Goal: Information Seeking & Learning: Learn about a topic

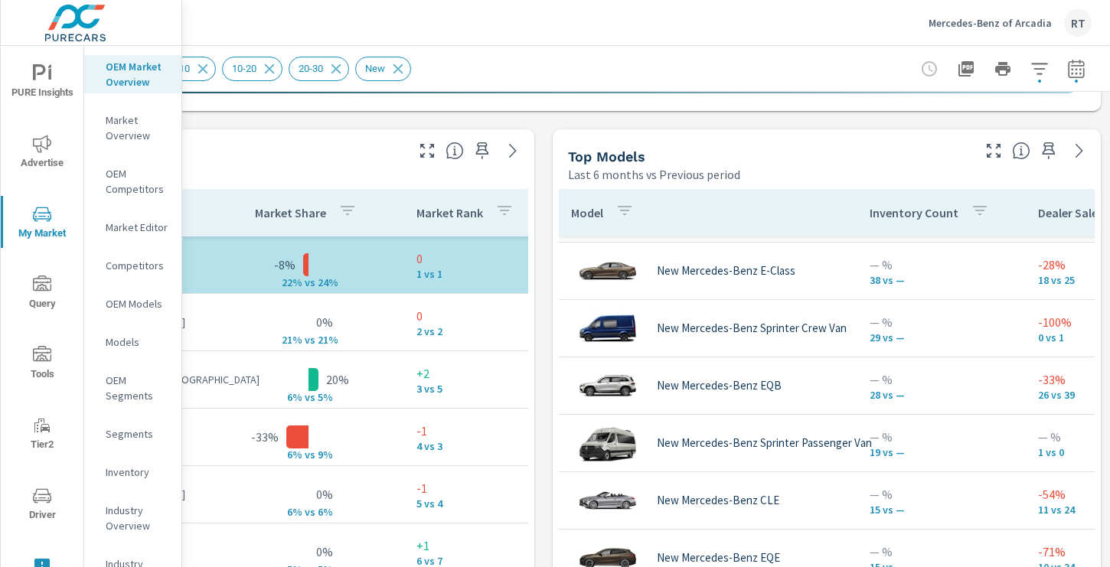
scroll to position [464, 0]
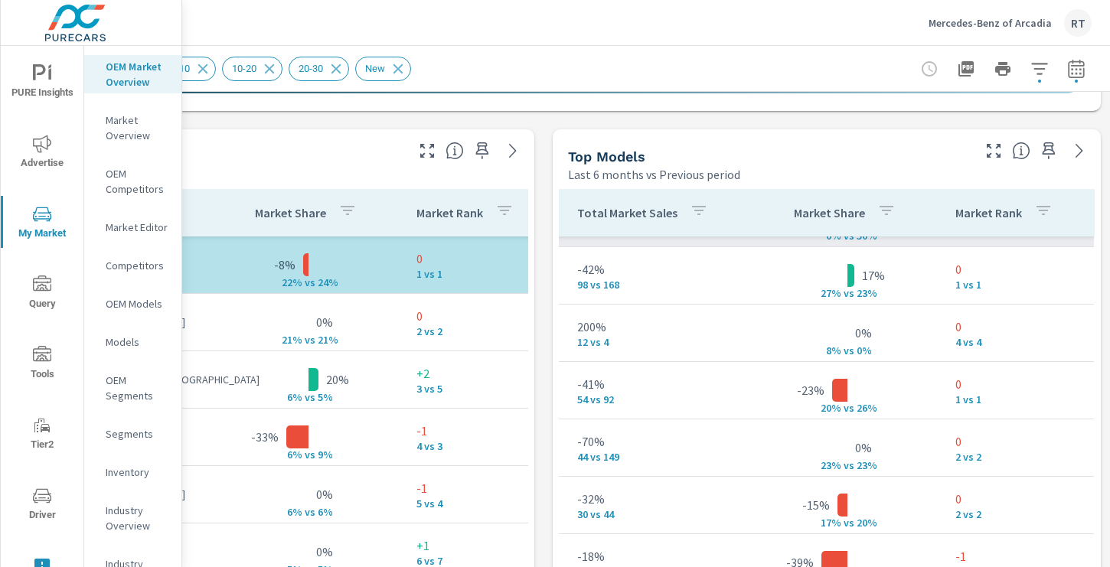
scroll to position [482, 611]
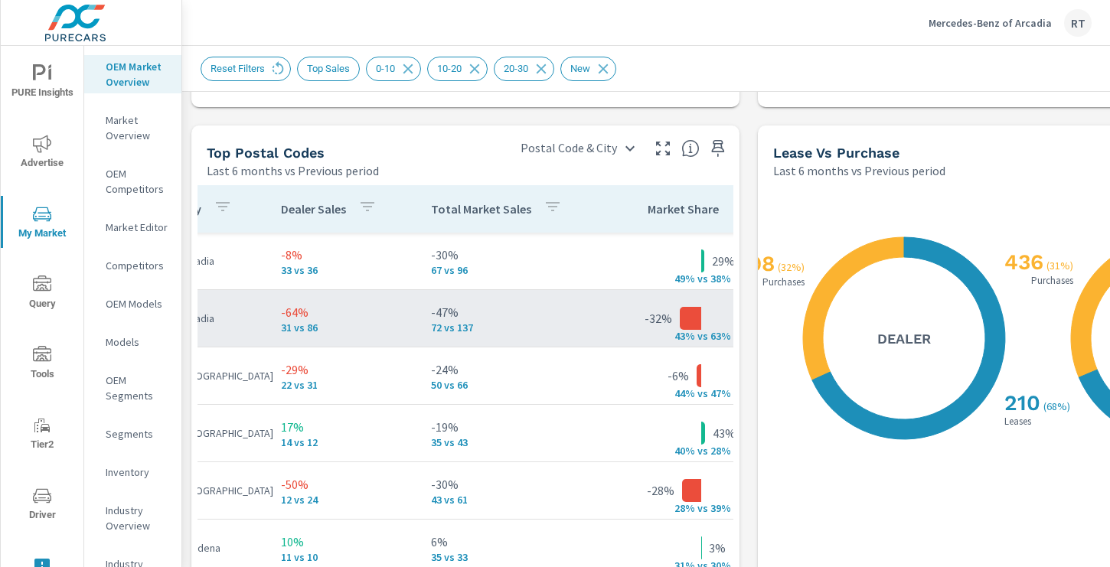
scroll to position [0, 121]
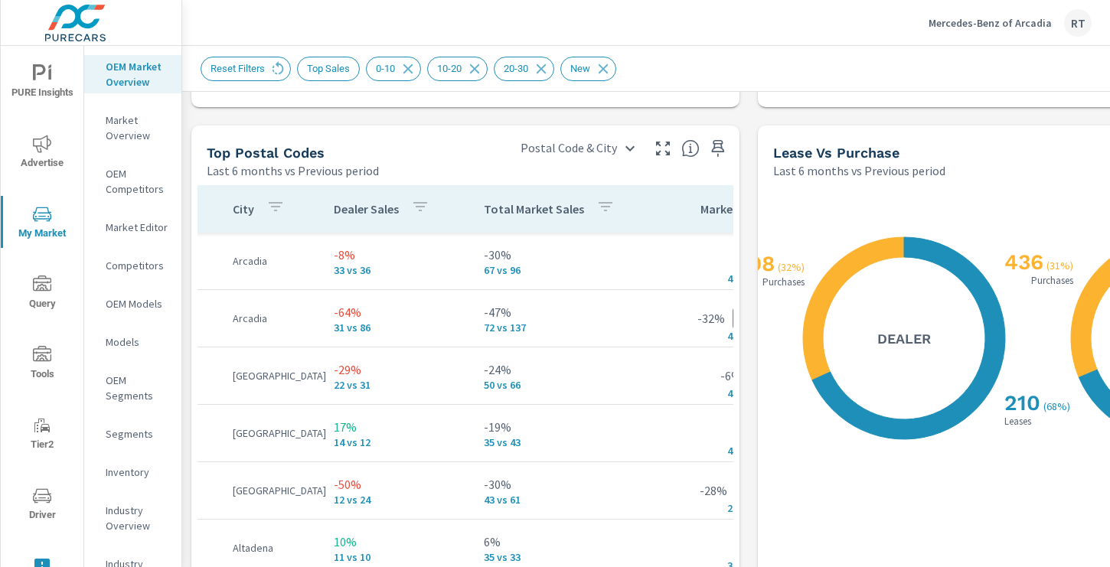
click at [405, 212] on button "button" at bounding box center [420, 208] width 31 height 35
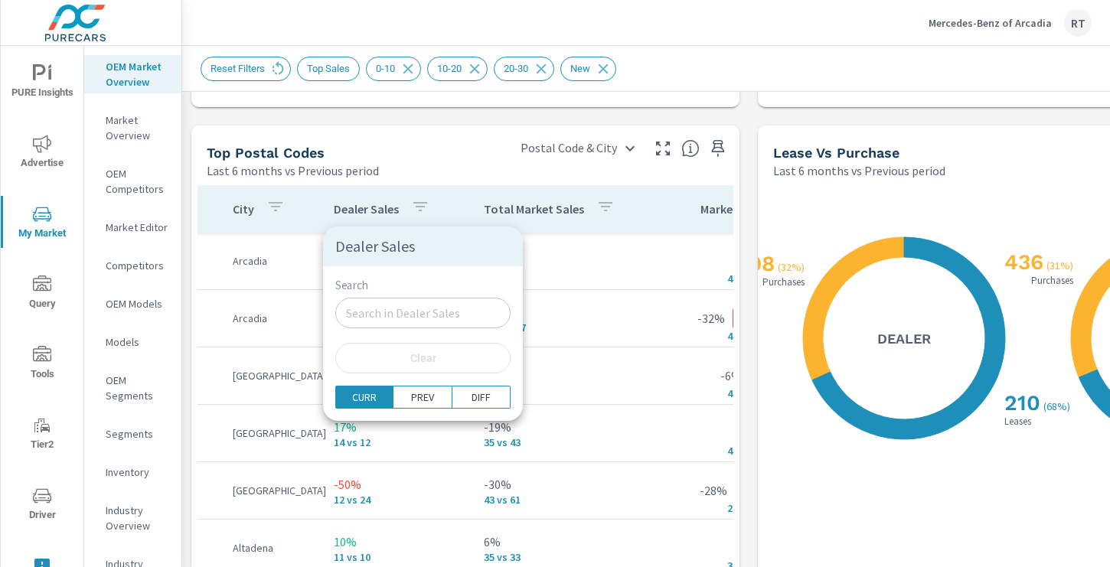
click at [397, 212] on div at bounding box center [555, 283] width 1110 height 567
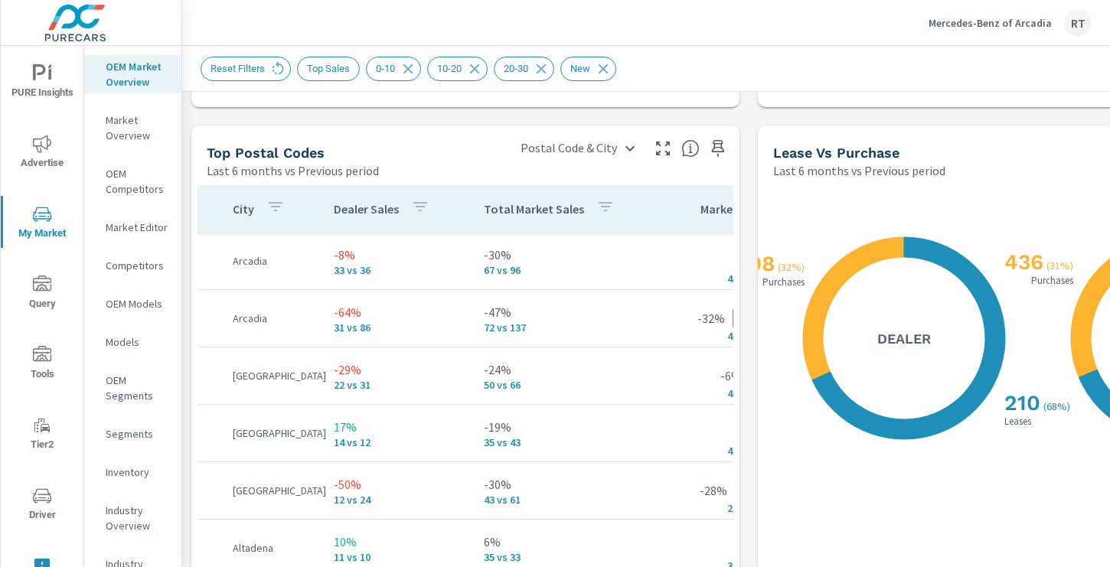
click at [436, 215] on th "Dealer Sales" at bounding box center [396, 208] width 150 height 47
click at [405, 213] on button "button" at bounding box center [420, 208] width 31 height 35
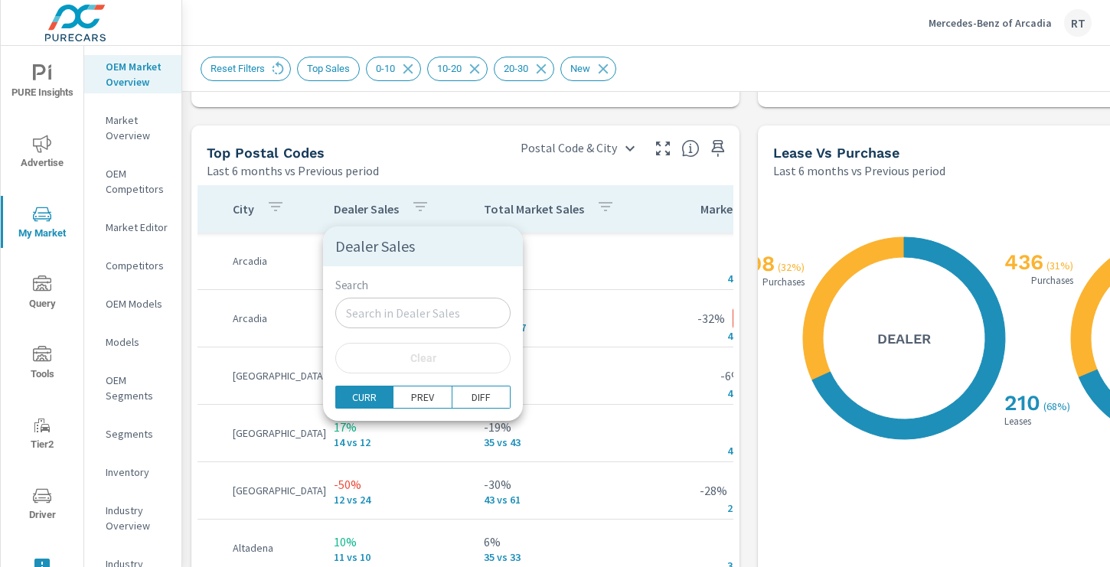
click at [412, 210] on div at bounding box center [555, 283] width 1110 height 567
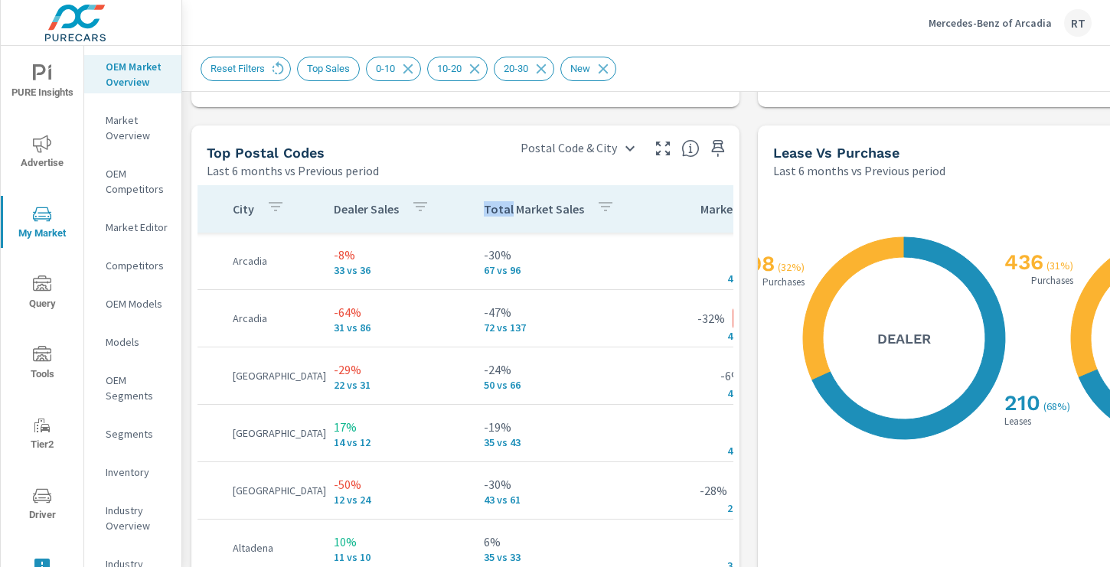
click at [403, 210] on div "Dealer Sales" at bounding box center [385, 208] width 102 height 35
click at [391, 210] on p "Dealer Sales" at bounding box center [366, 208] width 65 height 15
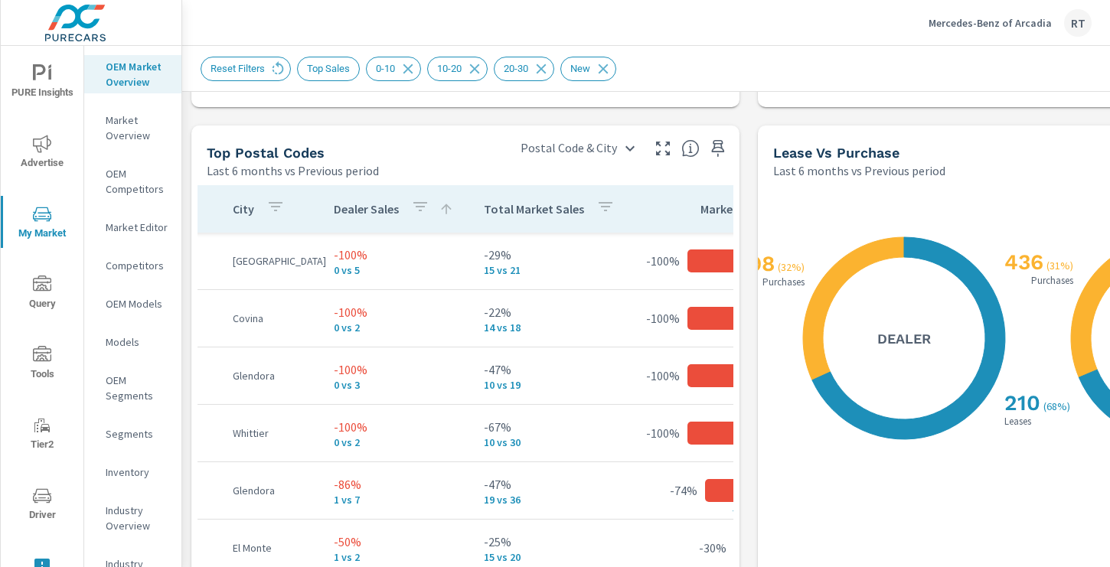
click at [435, 211] on div "Dealer Sales" at bounding box center [394, 208] width 120 height 35
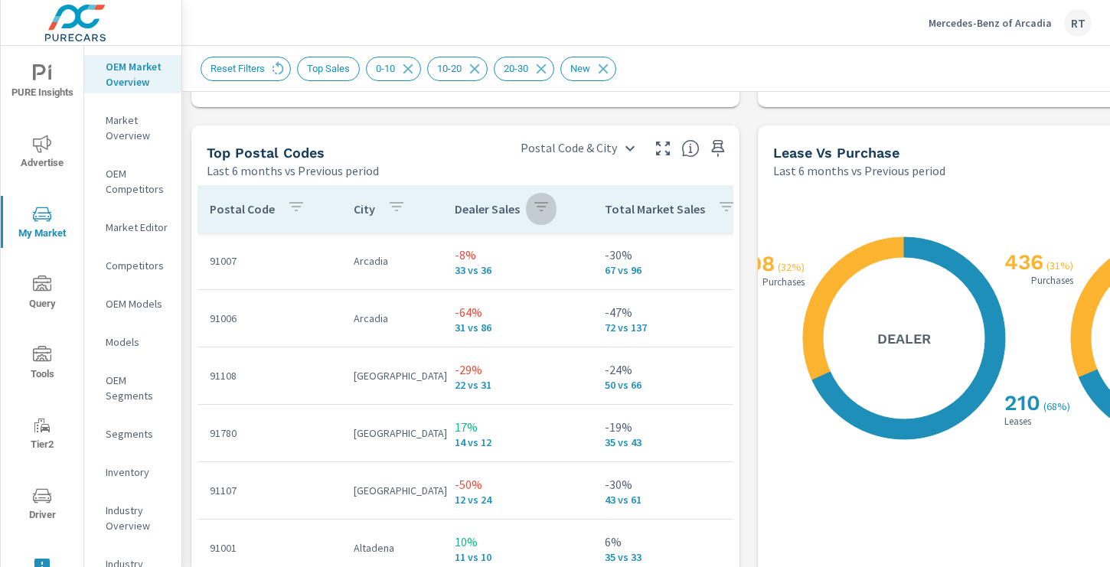
click at [530, 212] on button "button" at bounding box center [541, 208] width 31 height 35
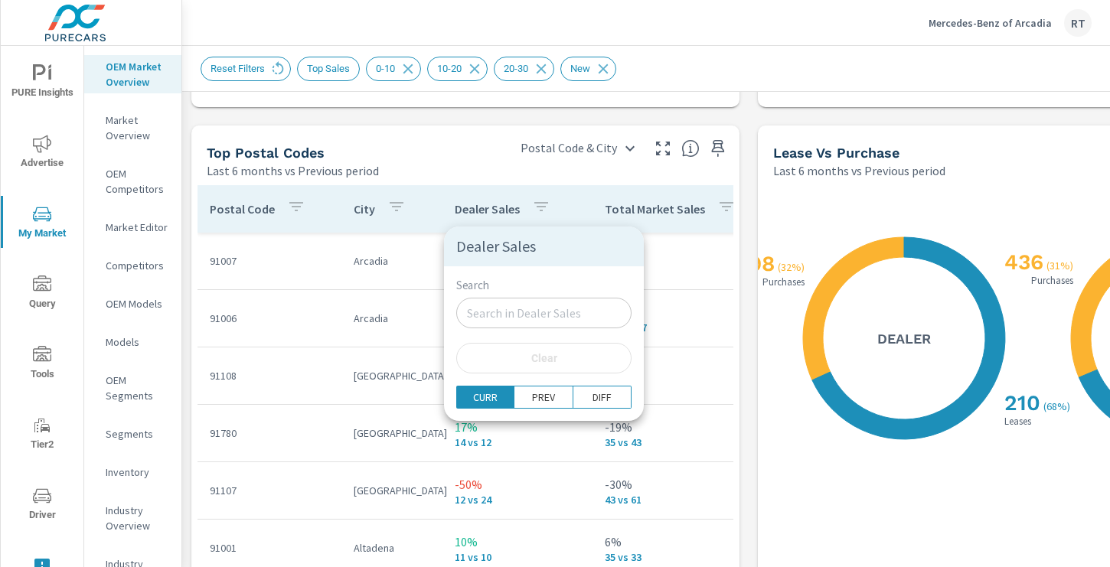
click at [528, 210] on div at bounding box center [555, 283] width 1110 height 567
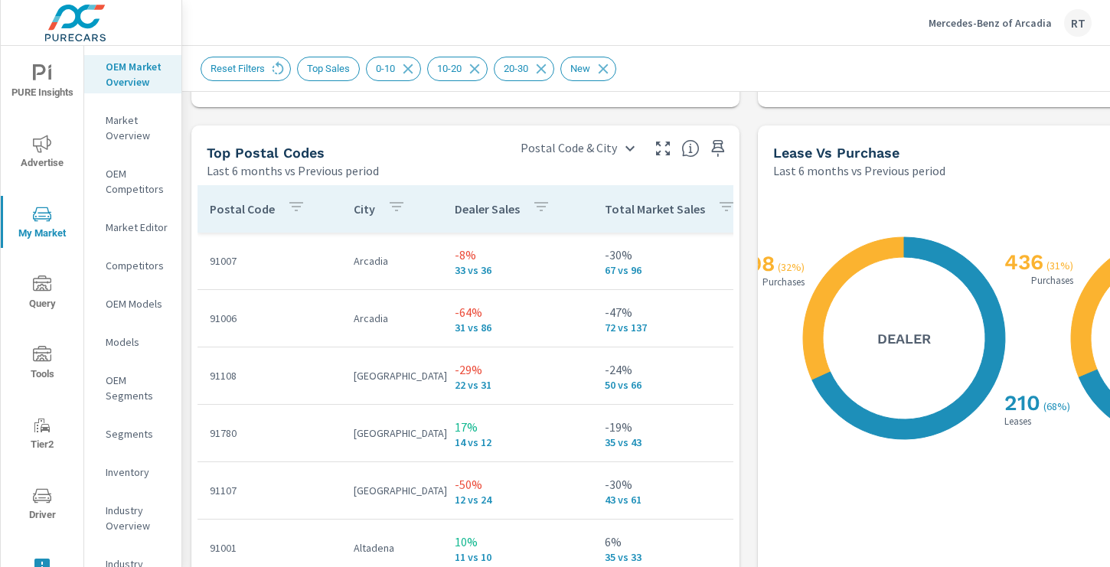
click at [556, 203] on th "Dealer Sales" at bounding box center [517, 208] width 150 height 47
click at [546, 210] on icon "button" at bounding box center [541, 206] width 18 height 18
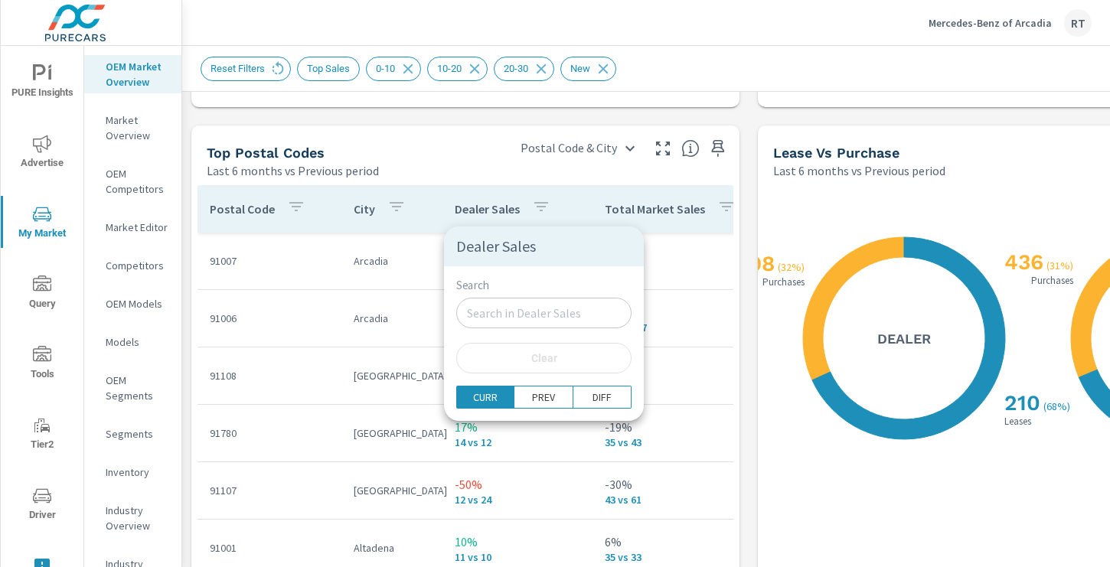
click at [521, 210] on div at bounding box center [555, 283] width 1110 height 567
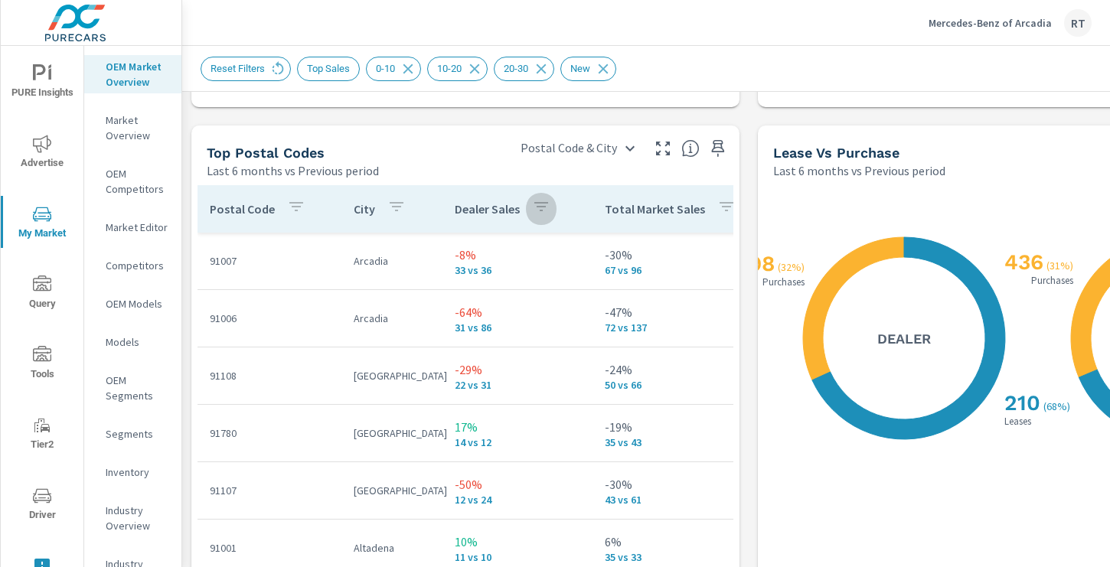
click at [530, 210] on button "button" at bounding box center [541, 208] width 31 height 35
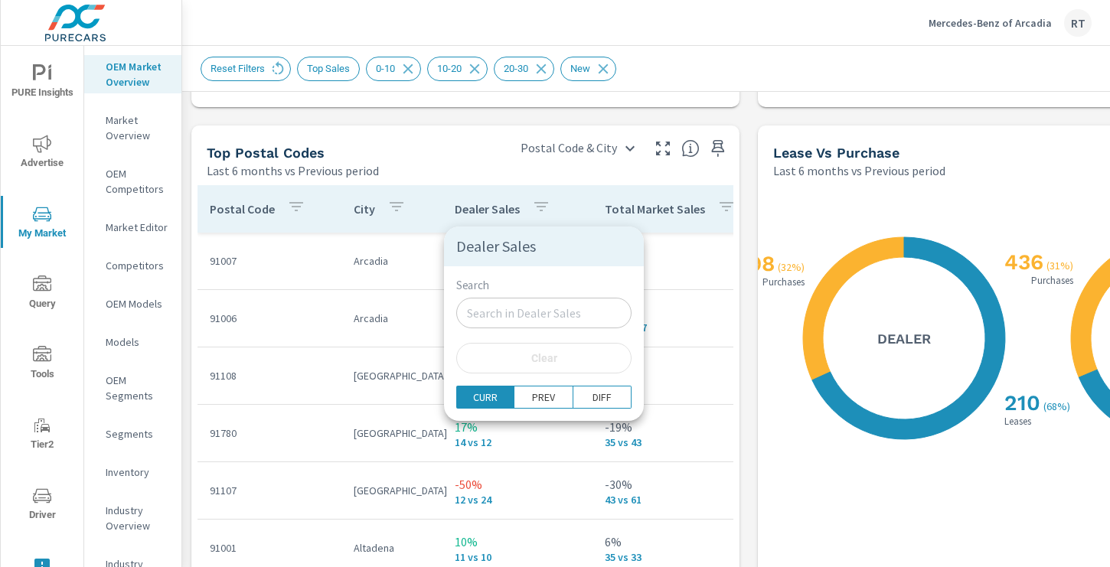
click at [534, 207] on div at bounding box center [555, 283] width 1110 height 567
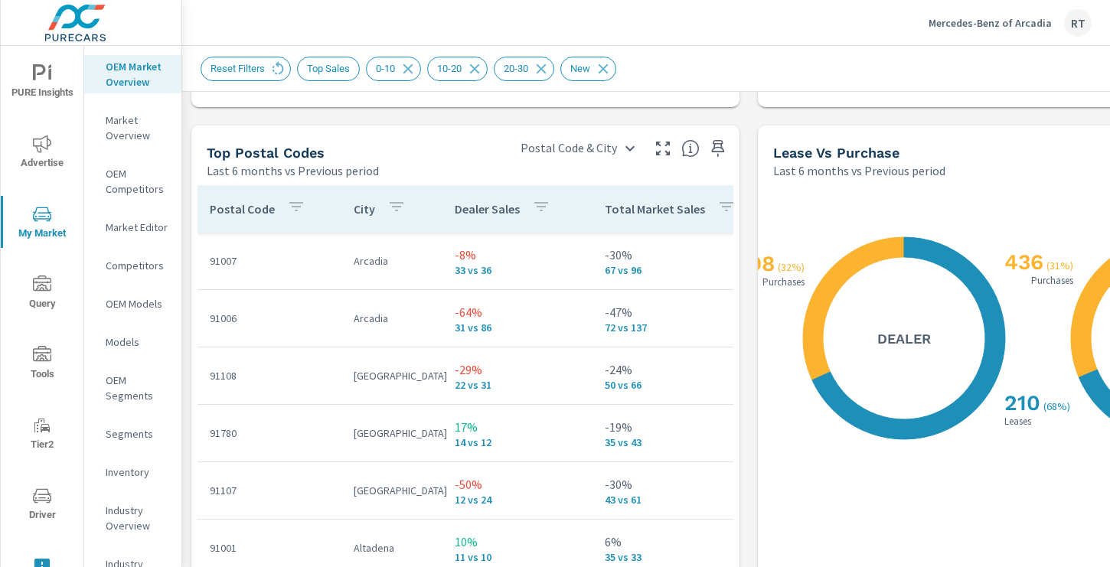
click at [511, 207] on p "Dealer Sales" at bounding box center [487, 208] width 65 height 15
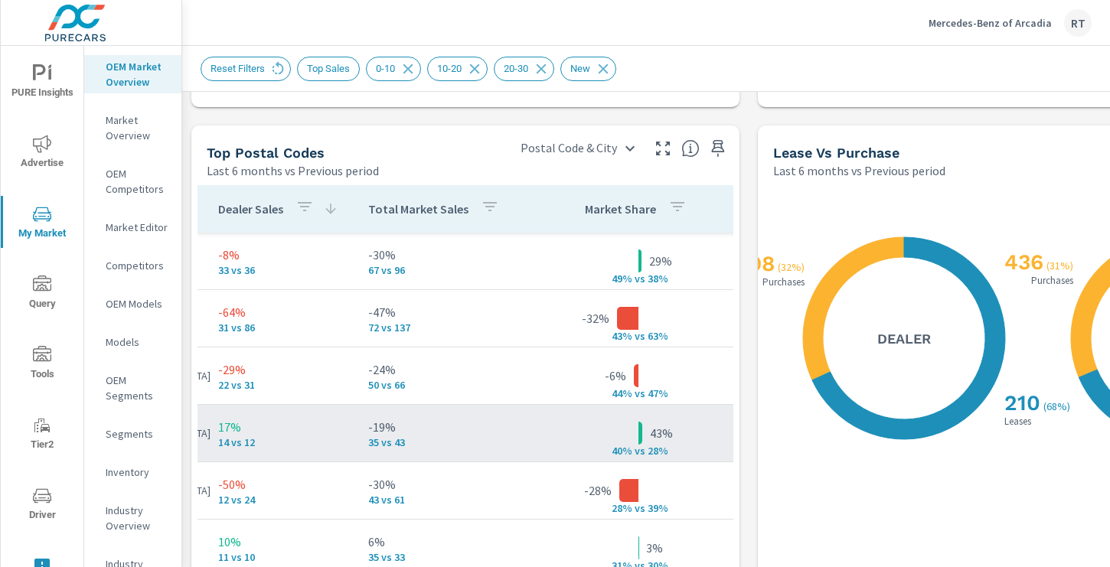
scroll to position [0, 389]
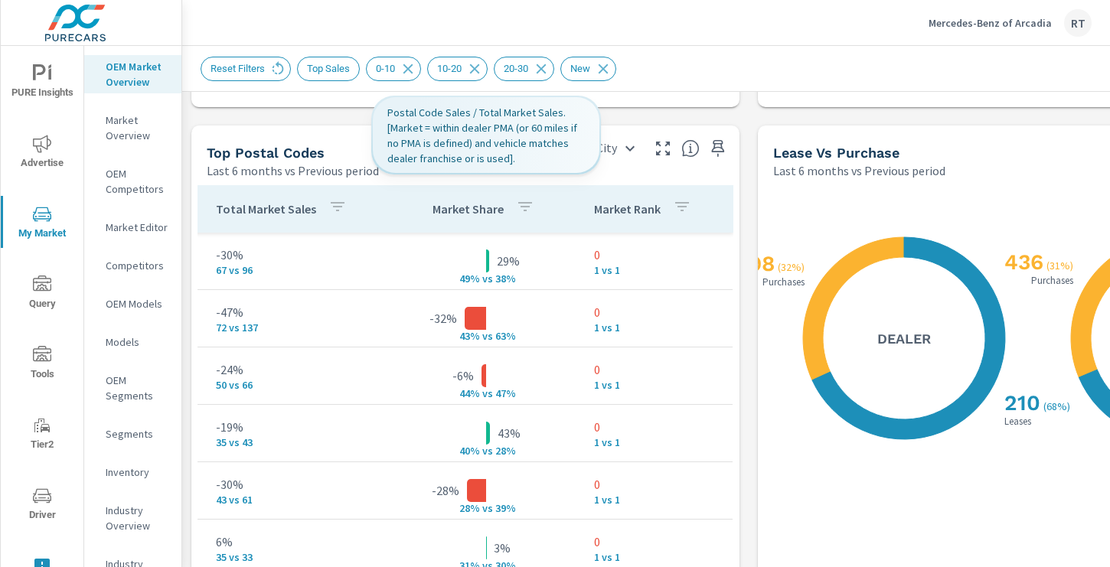
click at [539, 214] on th "Market Share" at bounding box center [485, 208] width 191 height 47
click at [513, 209] on button "button" at bounding box center [525, 208] width 31 height 35
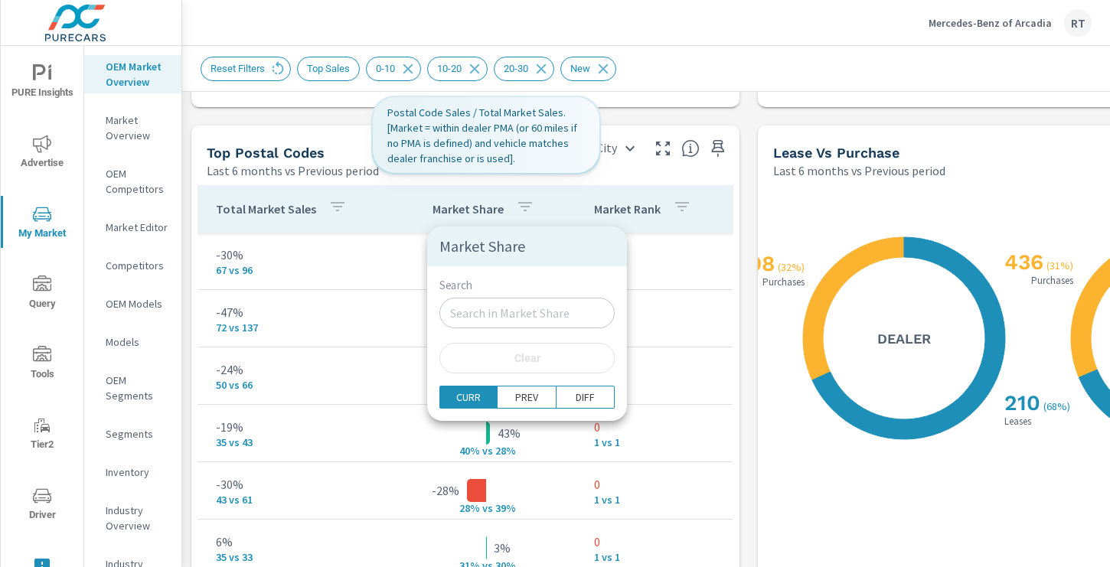
click at [526, 207] on div at bounding box center [555, 283] width 1110 height 567
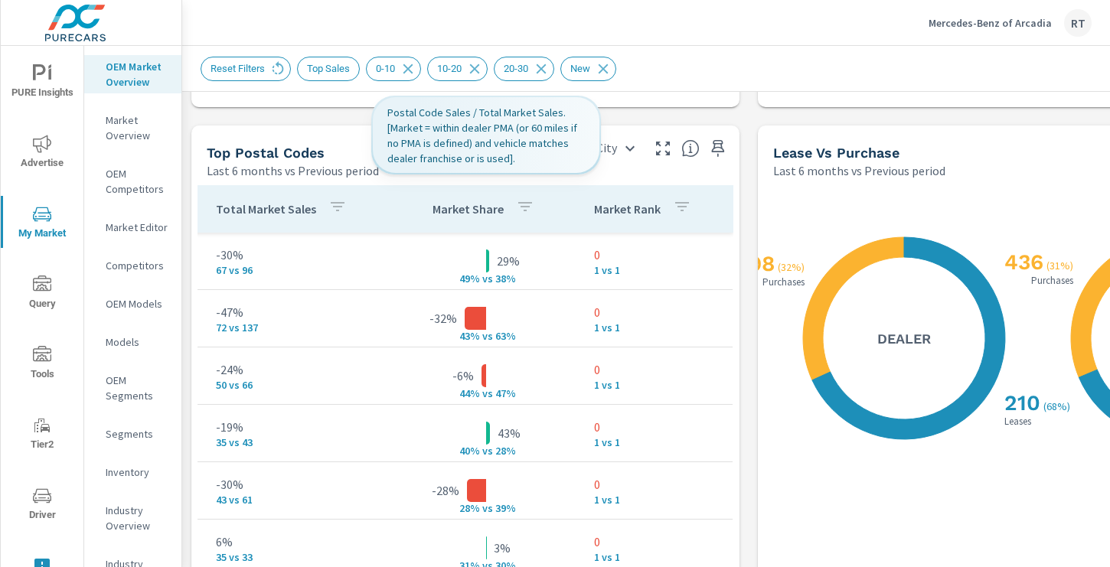
click at [512, 211] on button "button" at bounding box center [525, 208] width 31 height 35
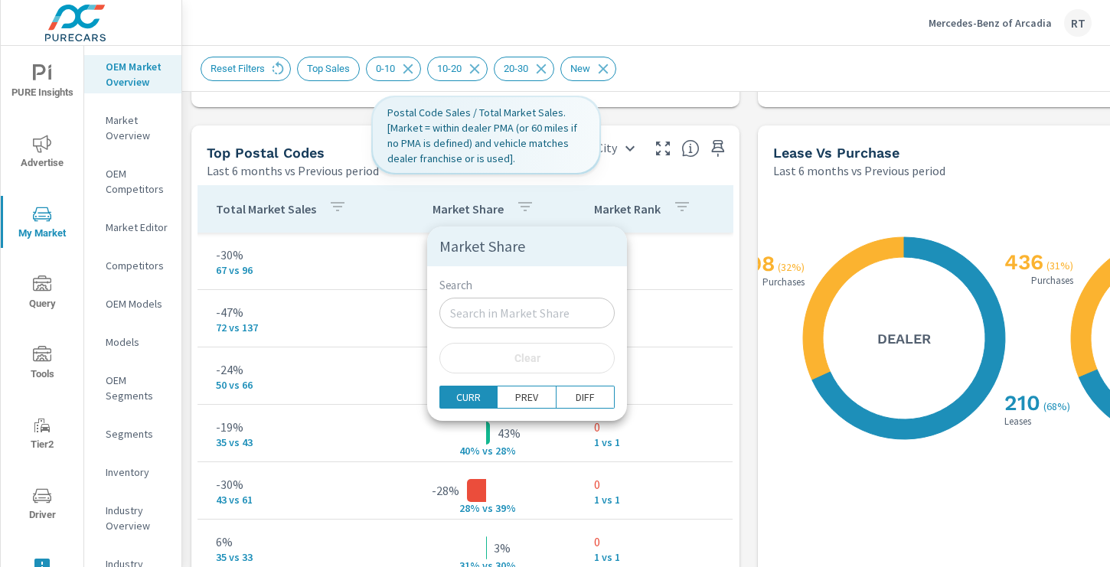
click at [506, 210] on div at bounding box center [555, 283] width 1110 height 567
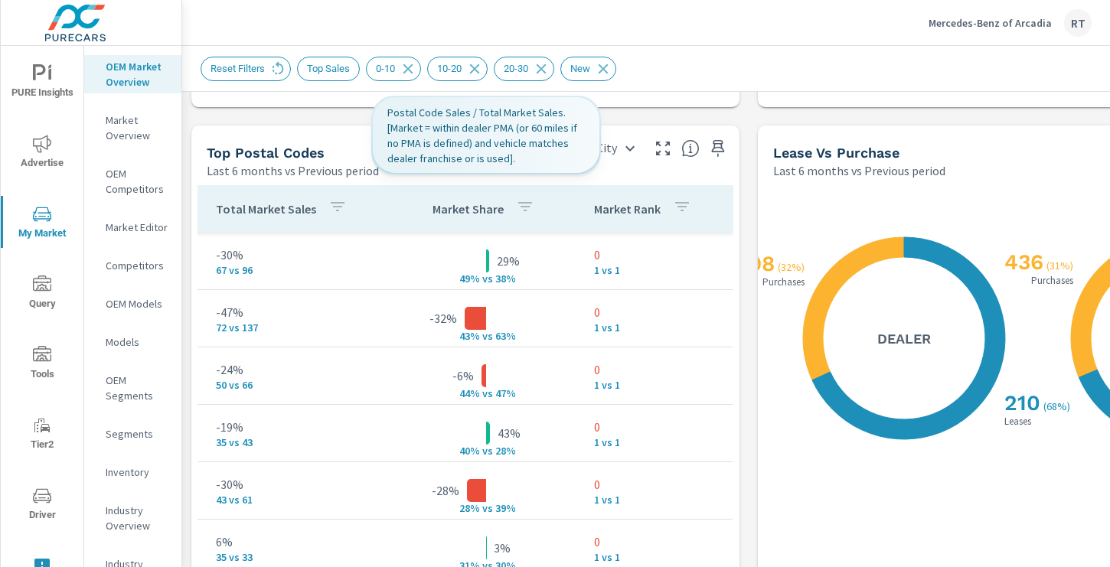
click at [493, 210] on p "Market Share" at bounding box center [467, 208] width 71 height 15
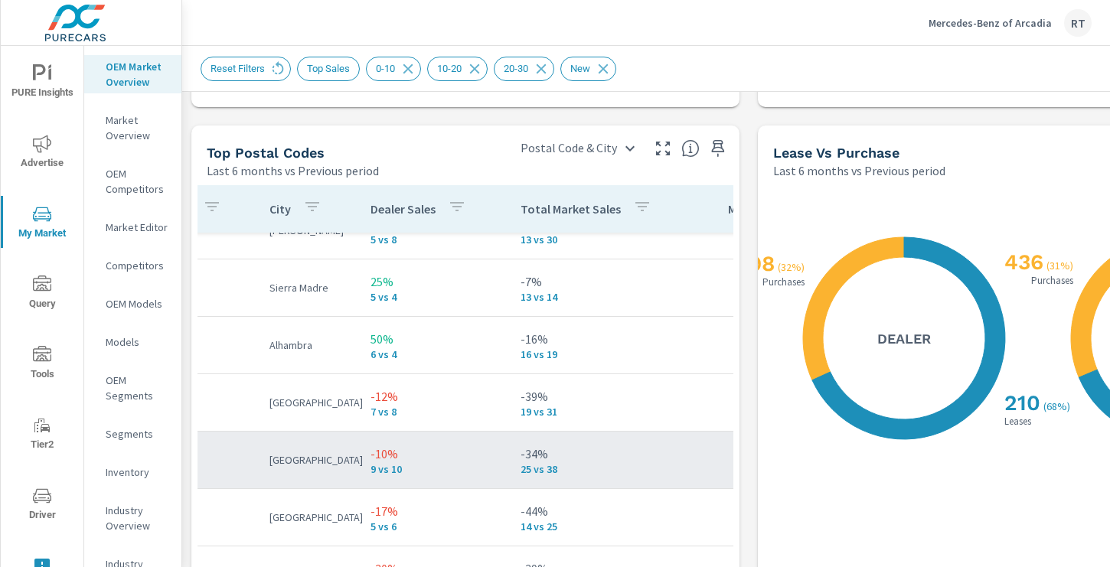
scroll to position [375, 0]
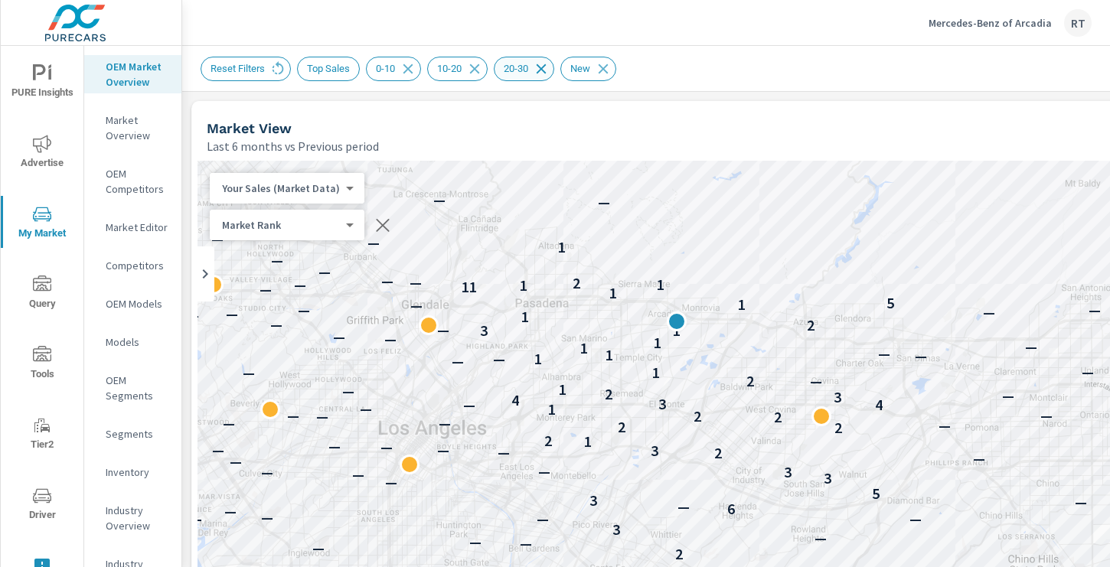
click at [546, 67] on icon at bounding box center [541, 69] width 10 height 10
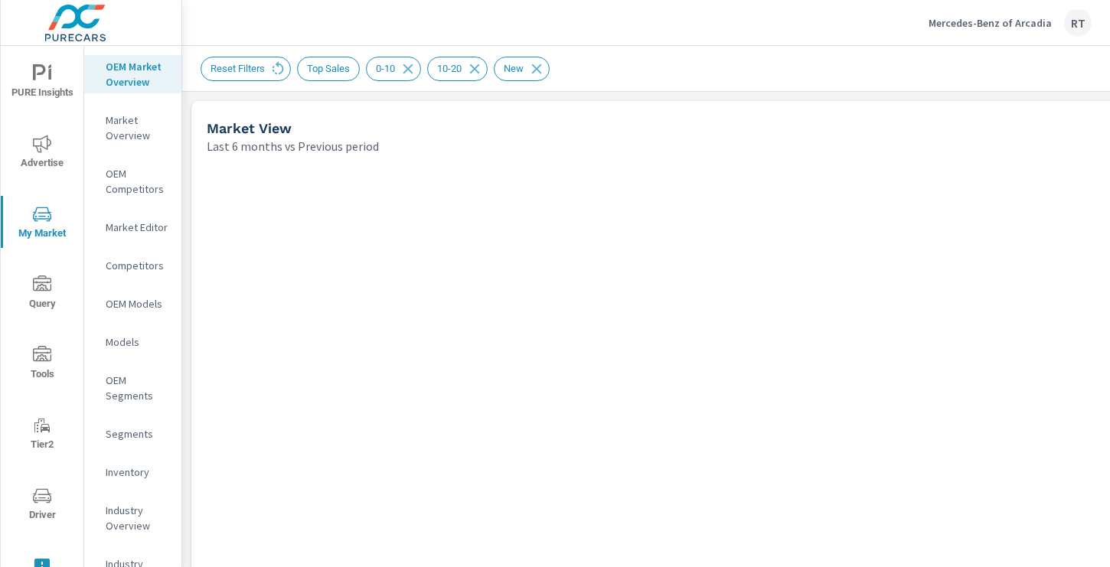
scroll to position [287, 0]
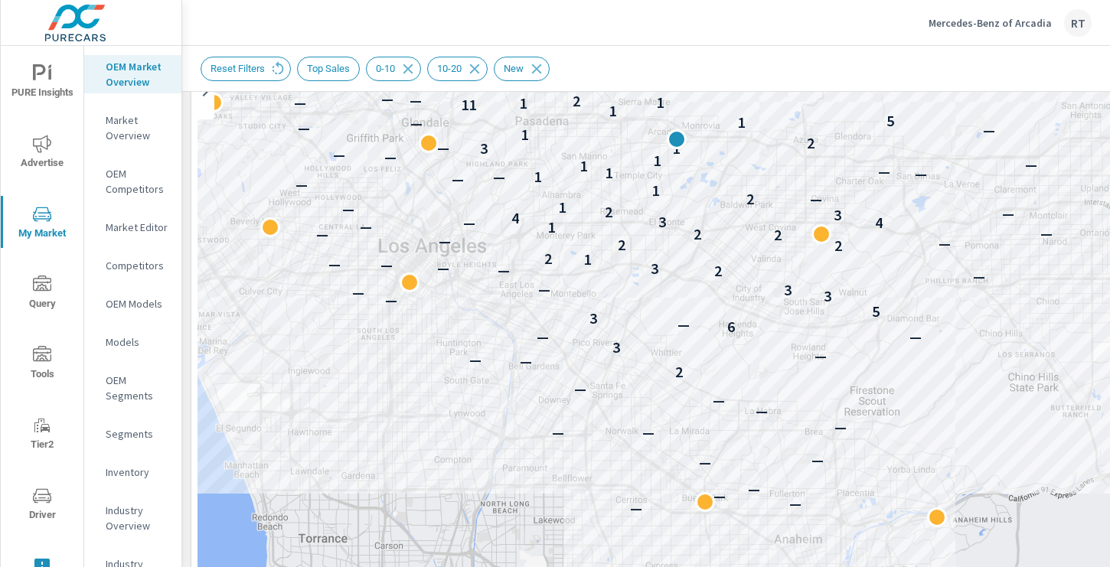
scroll to position [200, 0]
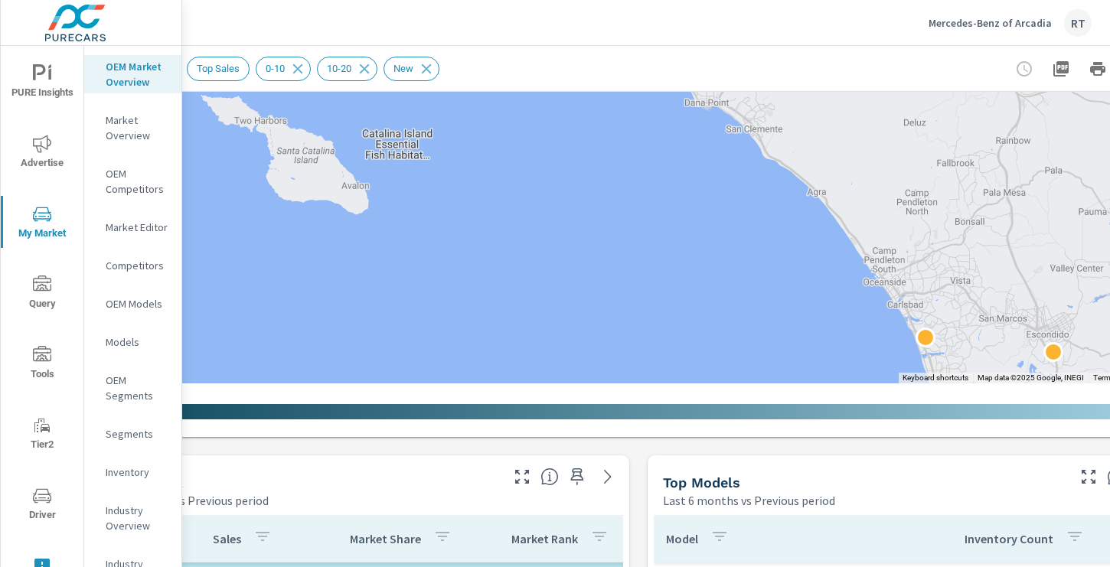
scroll to position [628, 205]
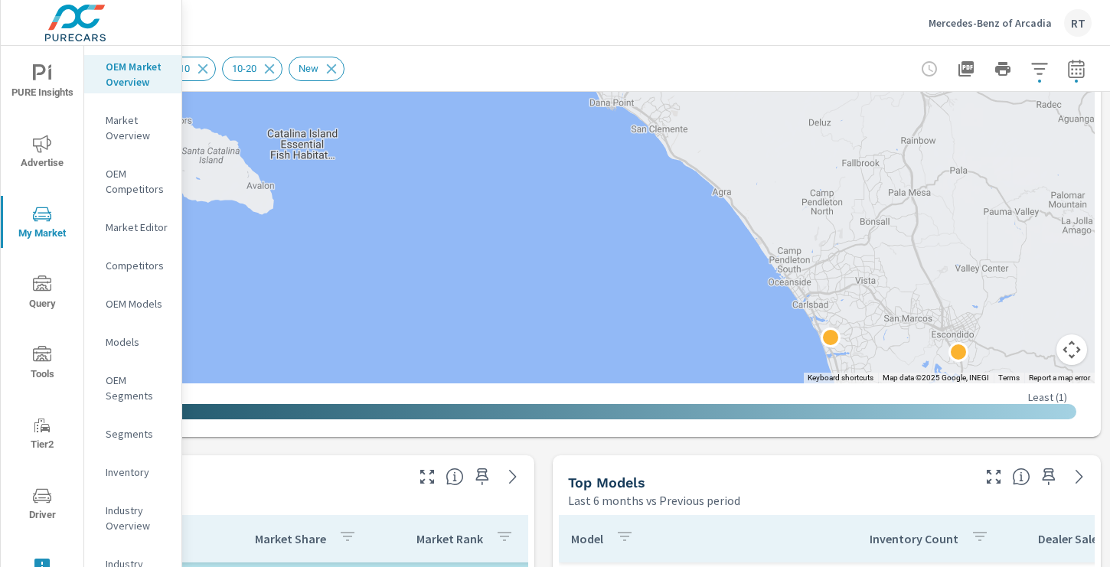
click at [1063, 349] on button "Map camera controls" at bounding box center [1071, 349] width 31 height 31
click at [1029, 272] on button "Zoom in" at bounding box center [1033, 273] width 31 height 31
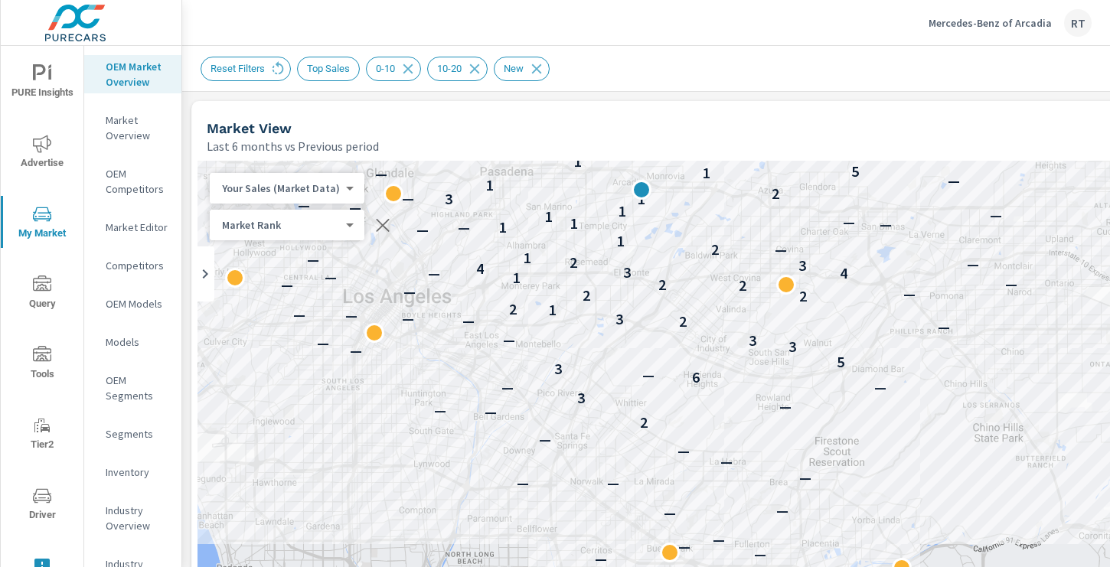
drag, startPoint x: 588, startPoint y: 223, endPoint x: 711, endPoint y: 435, distance: 245.5
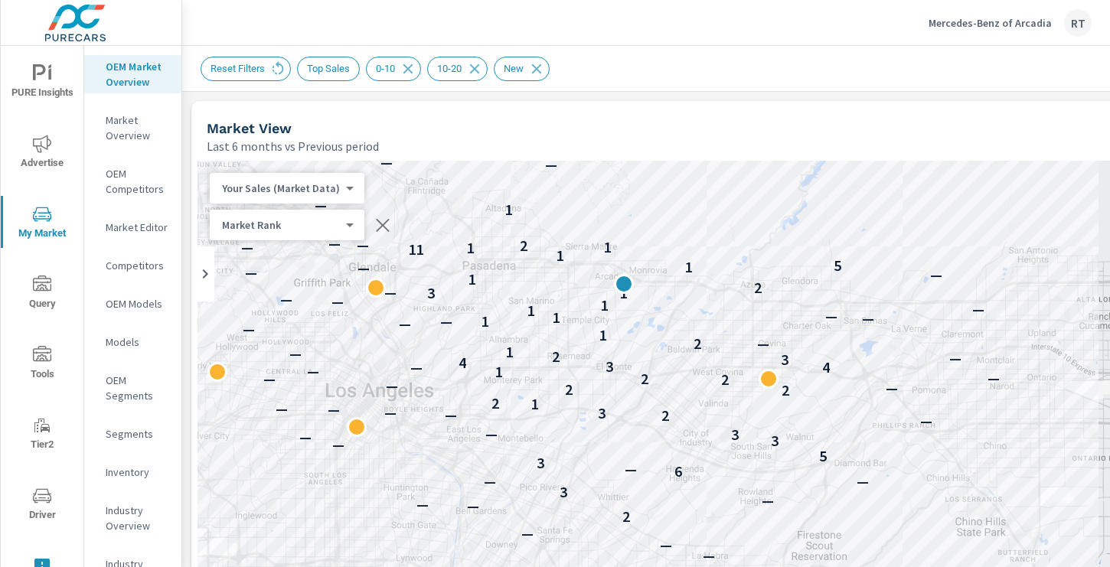
drag, startPoint x: 771, startPoint y: 220, endPoint x: 753, endPoint y: 314, distance: 95.1
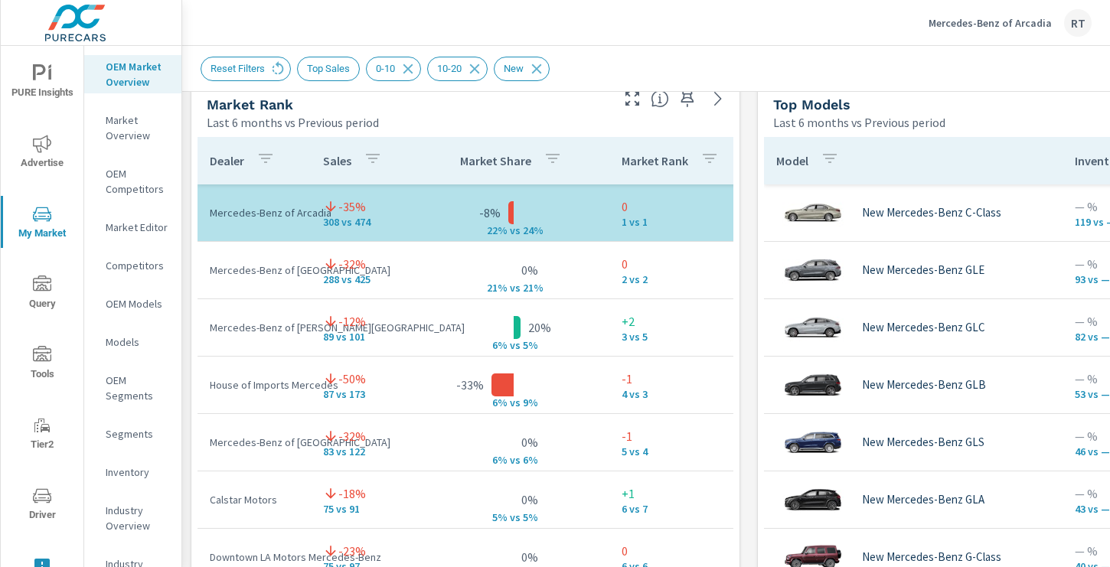
scroll to position [1006, 1]
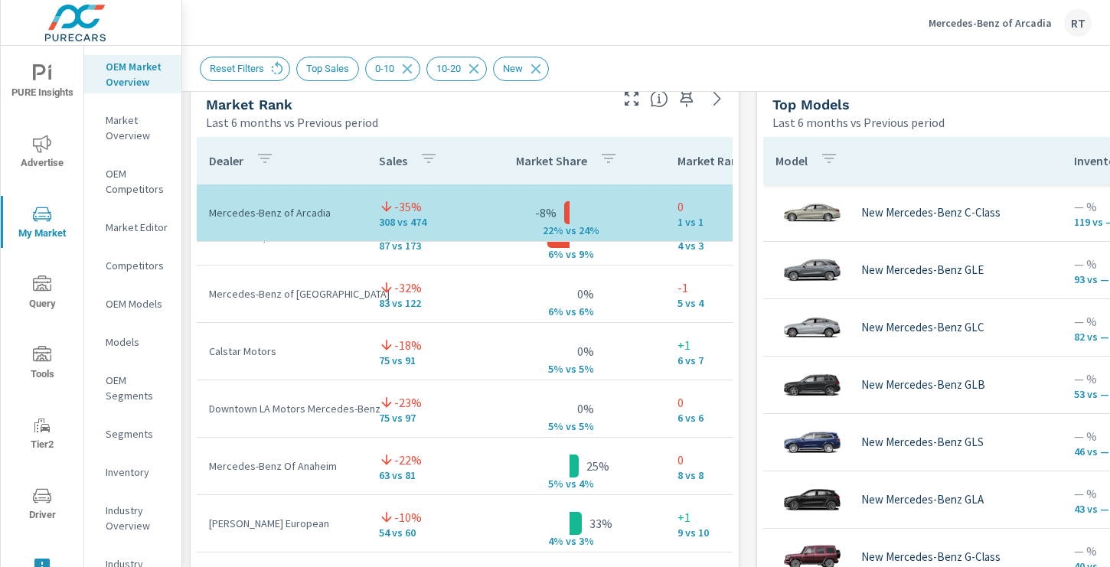
scroll to position [106, 0]
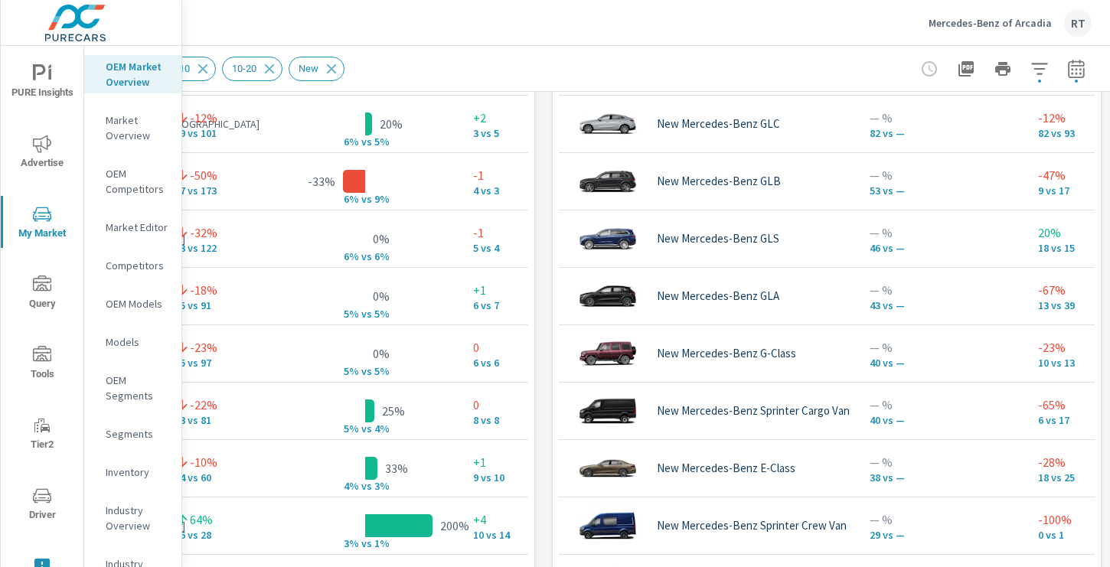
scroll to position [1217, 205]
